Goal: Communication & Community: Answer question/provide support

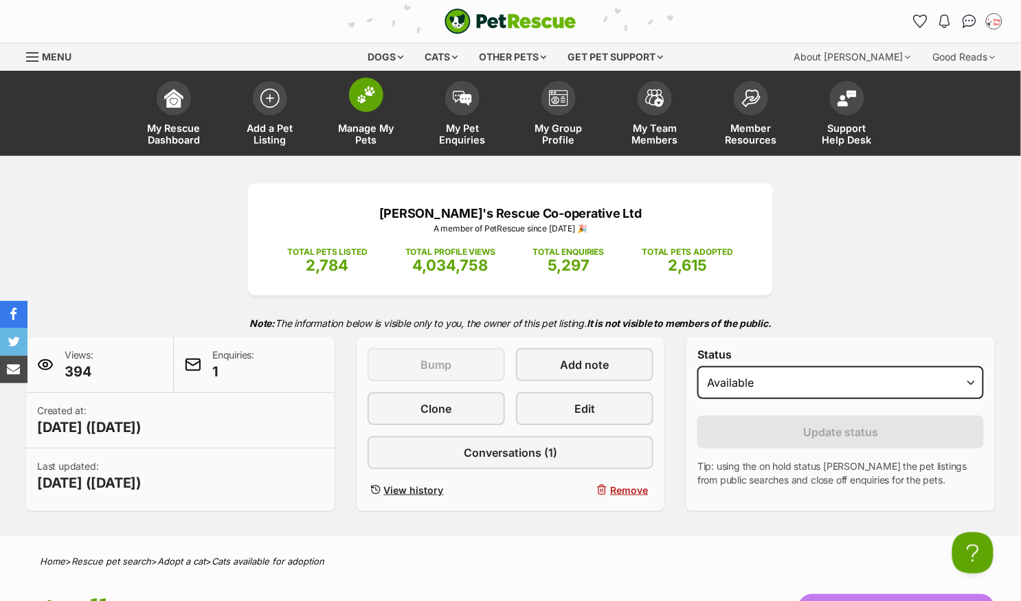
click at [367, 106] on span at bounding box center [366, 95] width 34 height 34
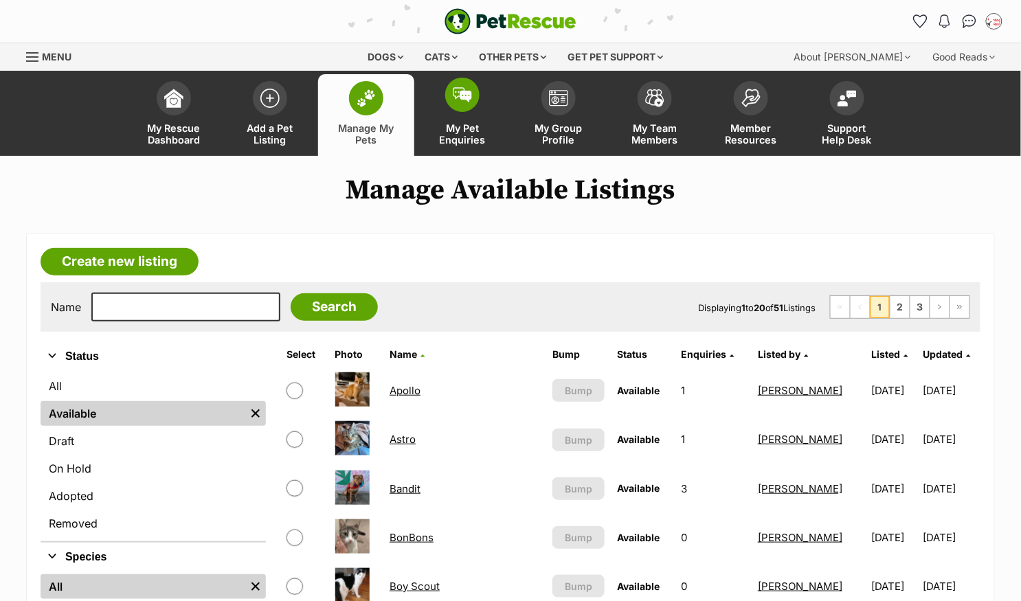
click at [465, 99] on img at bounding box center [462, 94] width 19 height 15
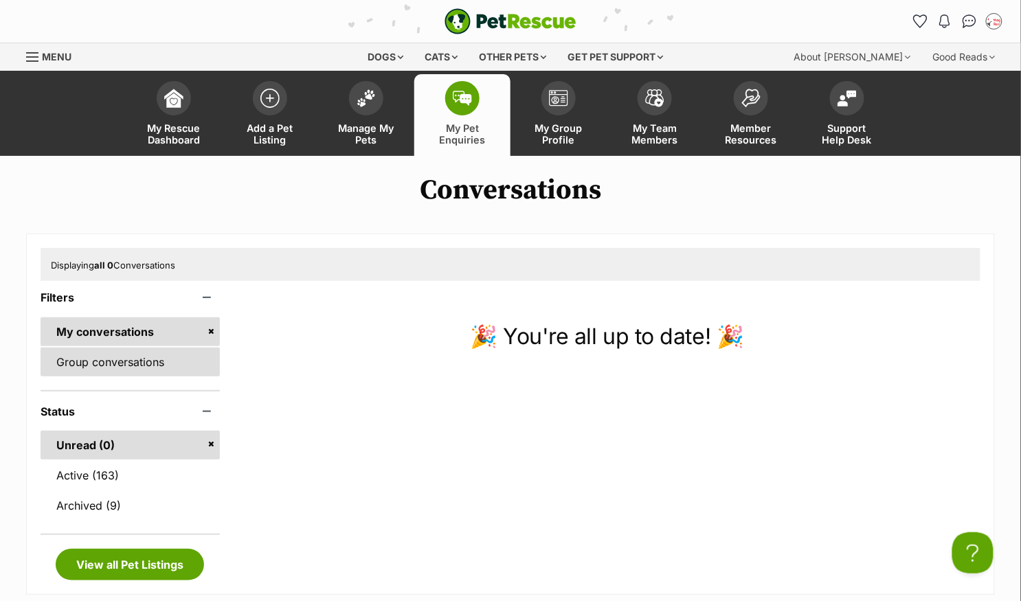
click at [129, 364] on link "Group conversations" at bounding box center [130, 362] width 179 height 29
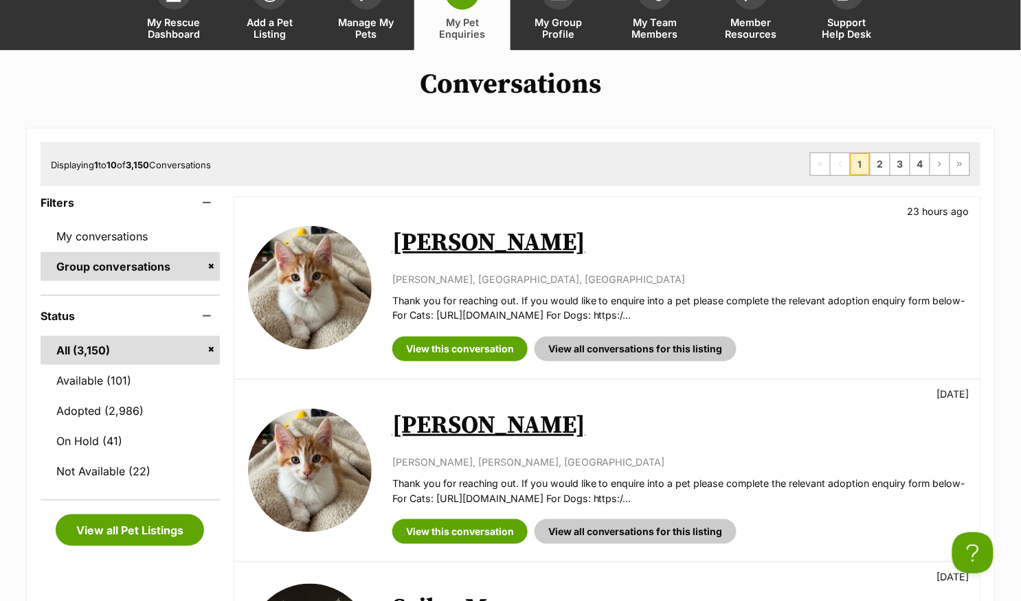
scroll to position [154, 0]
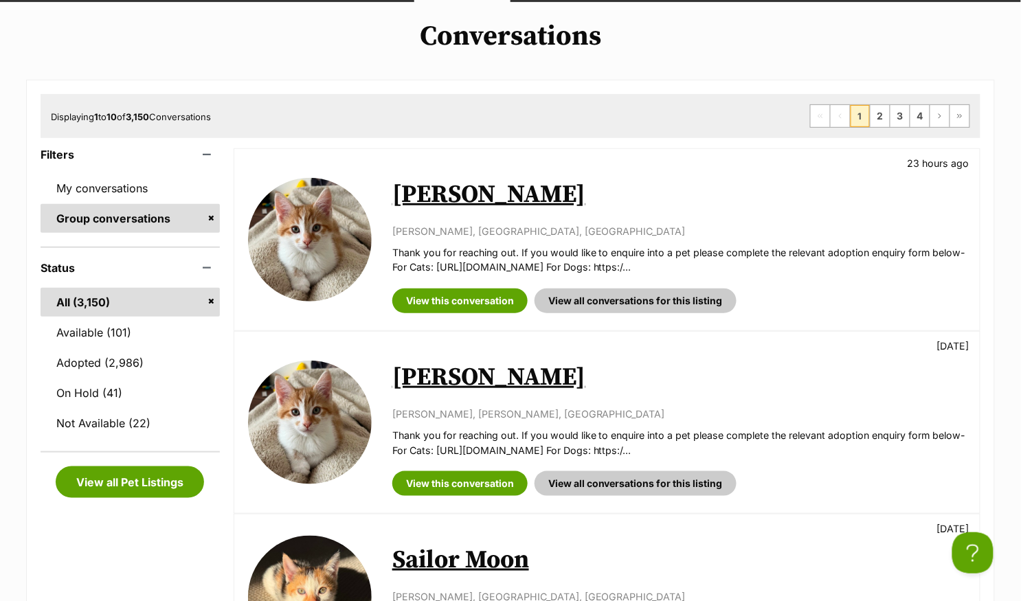
click at [416, 377] on link "[PERSON_NAME]" at bounding box center [488, 377] width 193 height 31
click at [416, 191] on link "[PERSON_NAME]" at bounding box center [488, 194] width 193 height 31
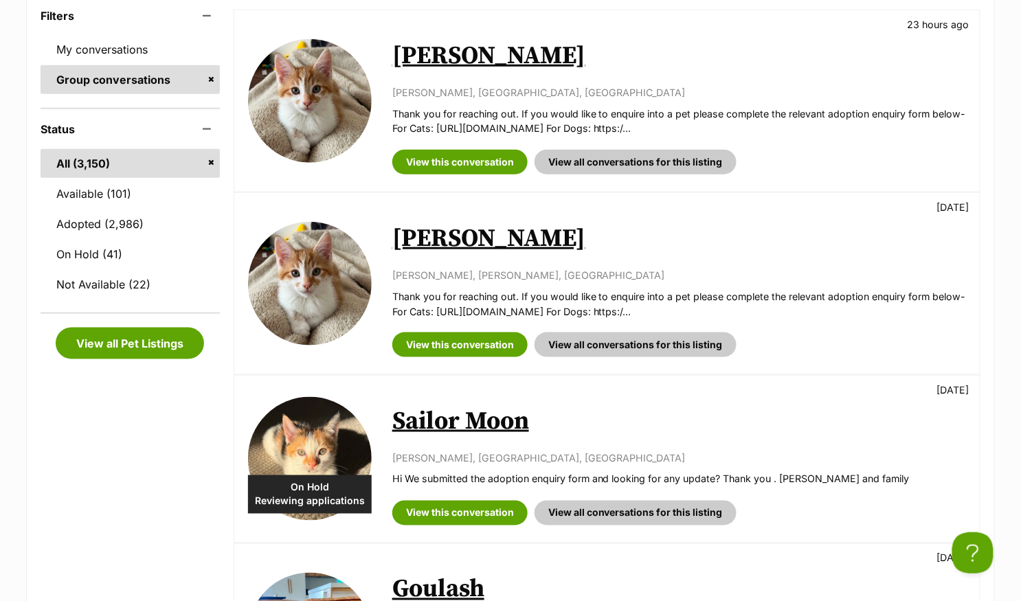
scroll to position [0, 0]
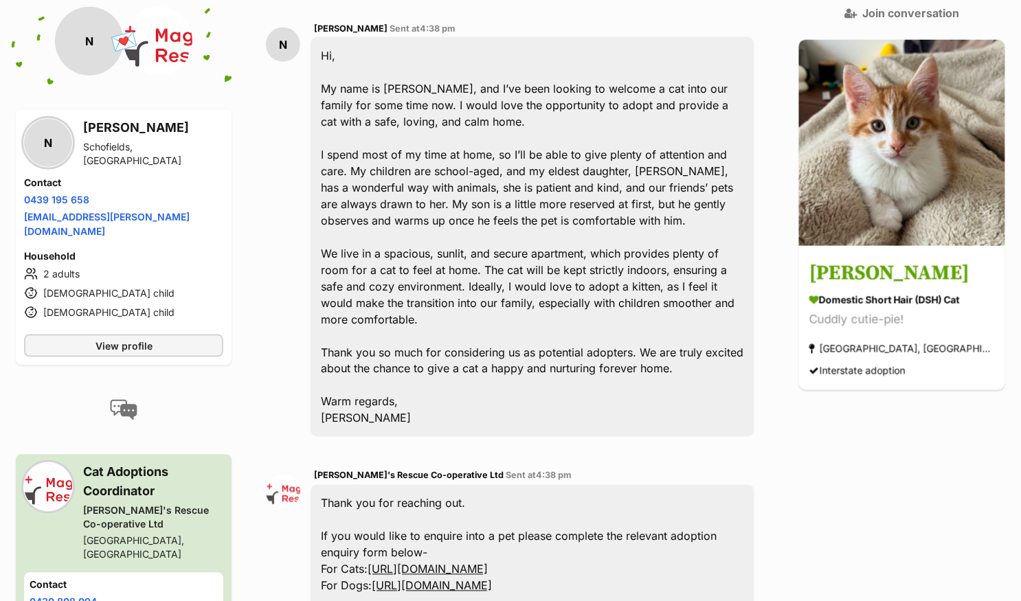
scroll to position [402, 0]
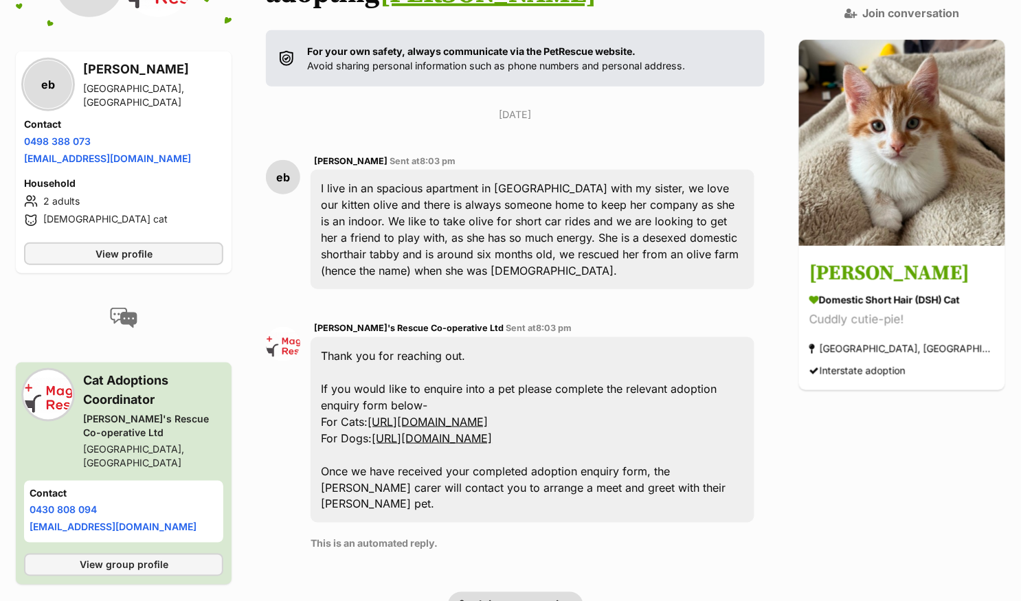
scroll to position [208, 0]
